Goal: Task Accomplishment & Management: Use online tool/utility

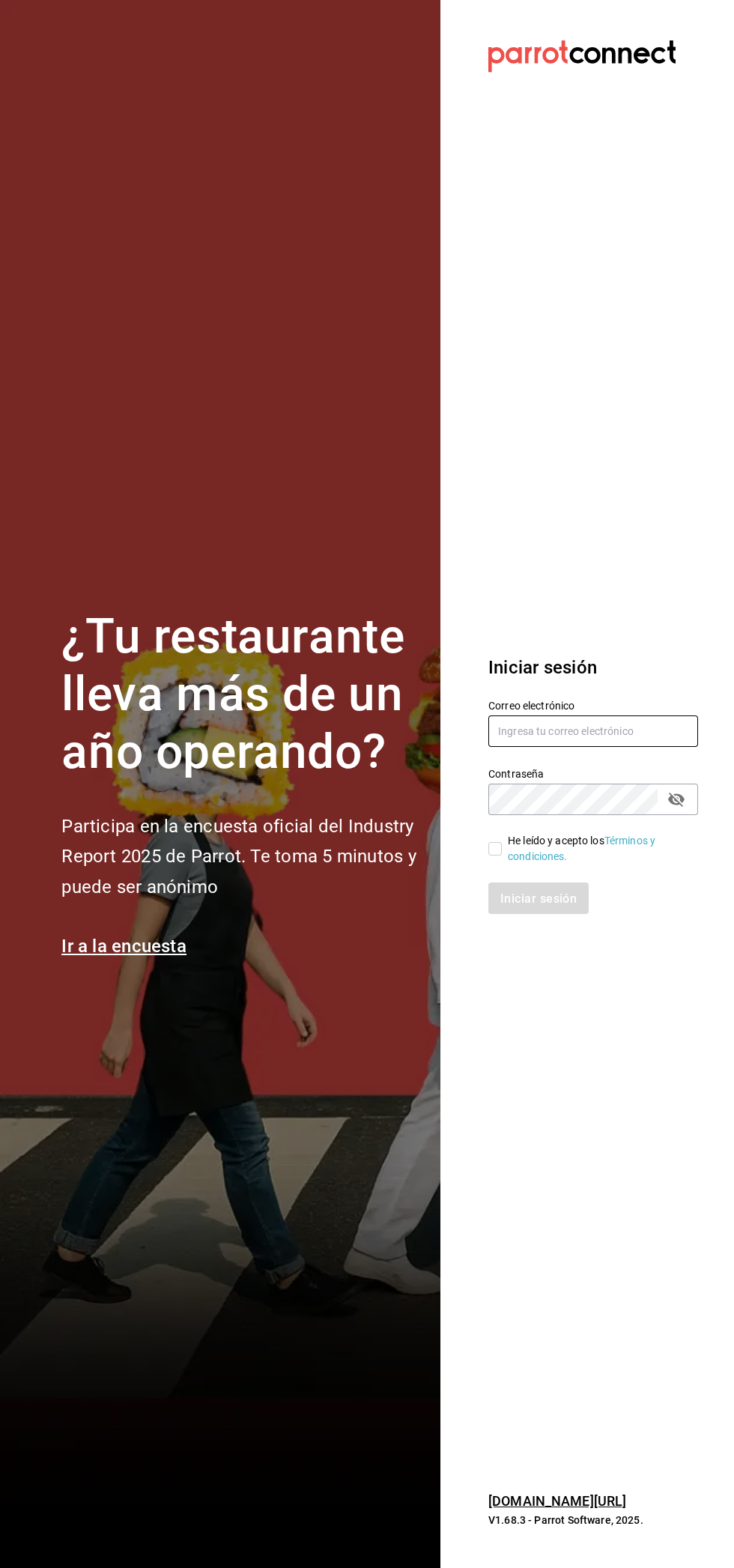
click at [654, 727] on input "text" at bounding box center [593, 731] width 209 height 32
type input "Yobalpedro@gmail.com"
click at [548, 908] on div "Iniciar sesión" at bounding box center [593, 899] width 209 height 32
click at [493, 850] on input "He leído y acepto los Términos y condiciones." at bounding box center [495, 848] width 13 height 13
checkbox input "true"
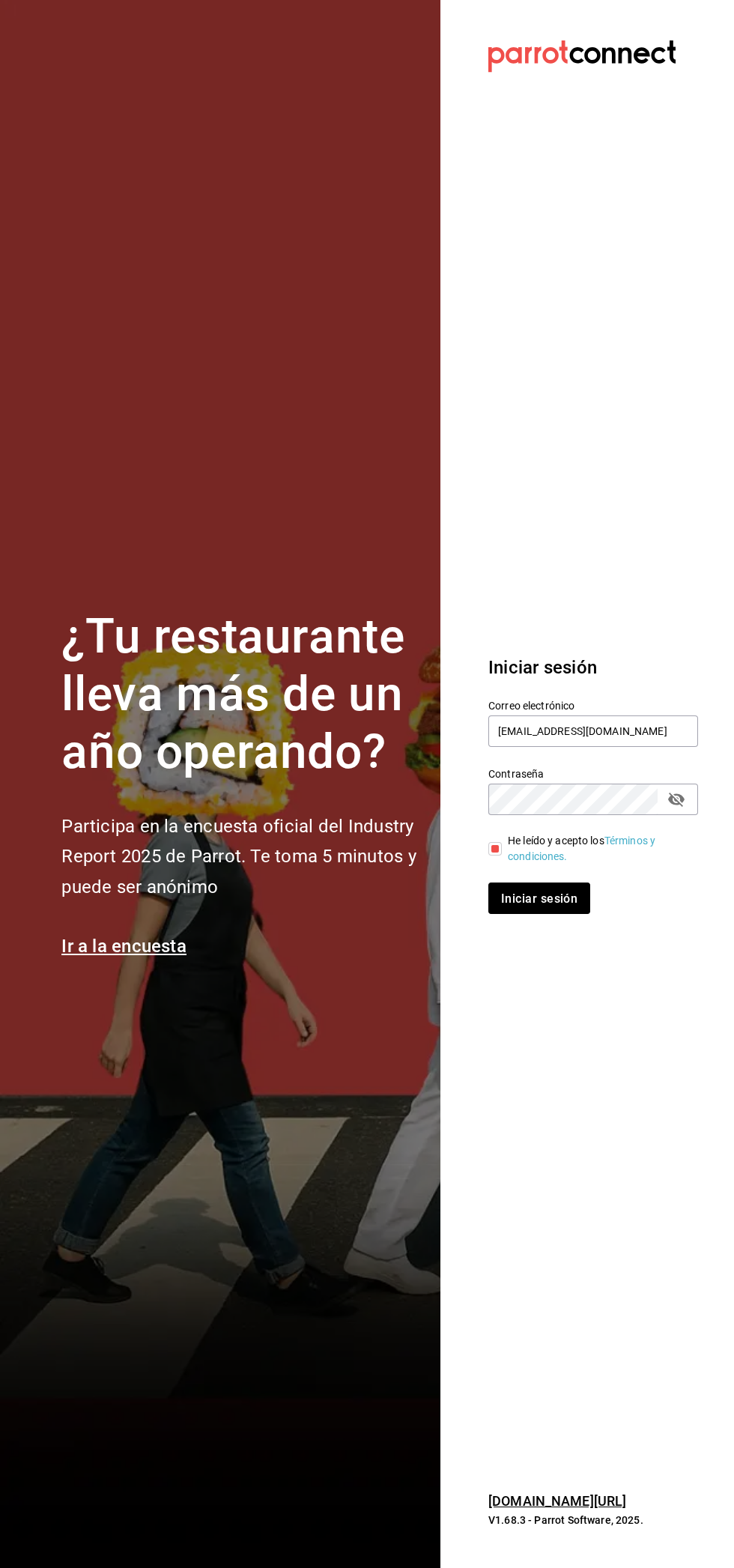
click at [557, 892] on font "Iniciar sesión" at bounding box center [539, 897] width 76 height 14
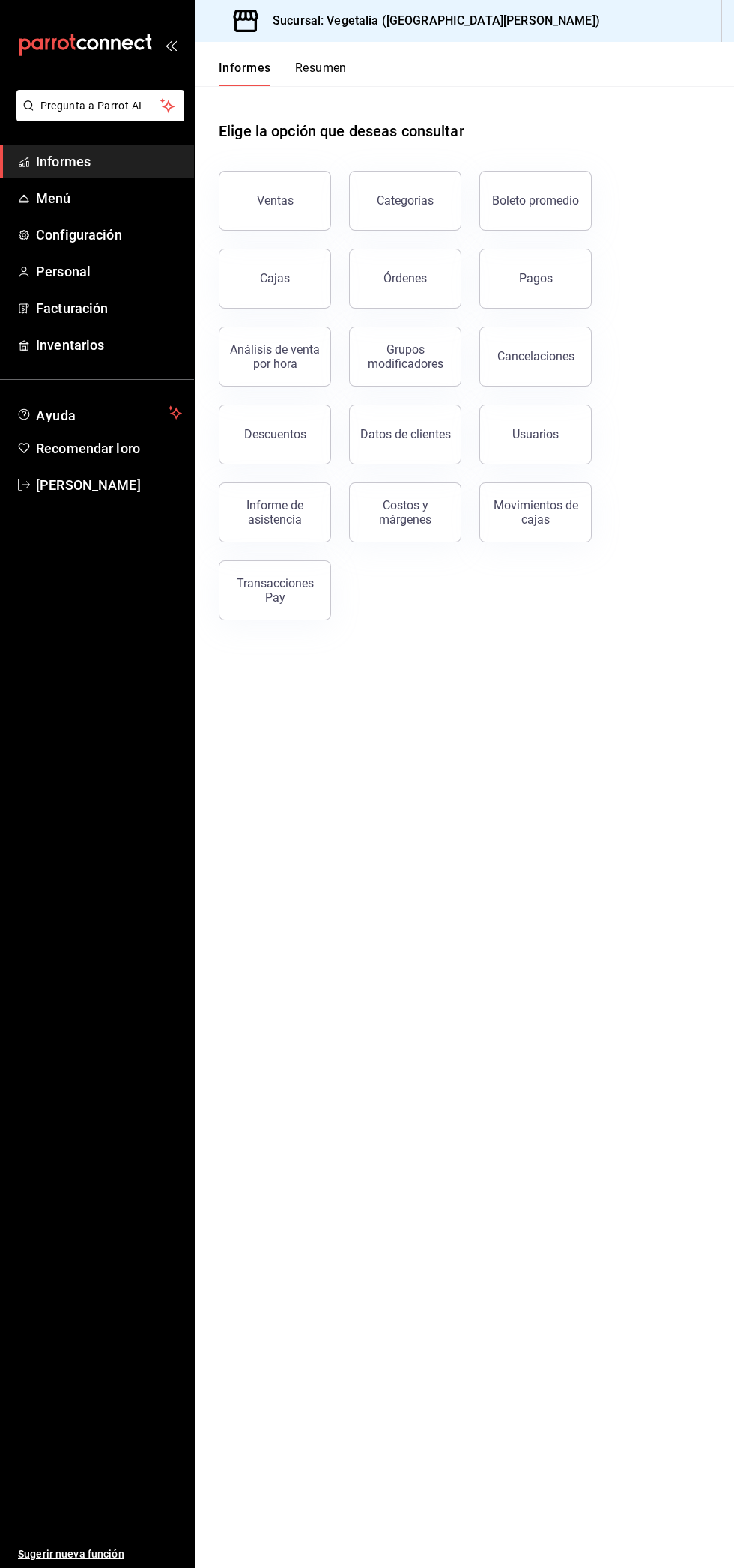
click at [275, 221] on button "Ventas" at bounding box center [275, 201] width 112 height 60
